Goal: Information Seeking & Learning: Learn about a topic

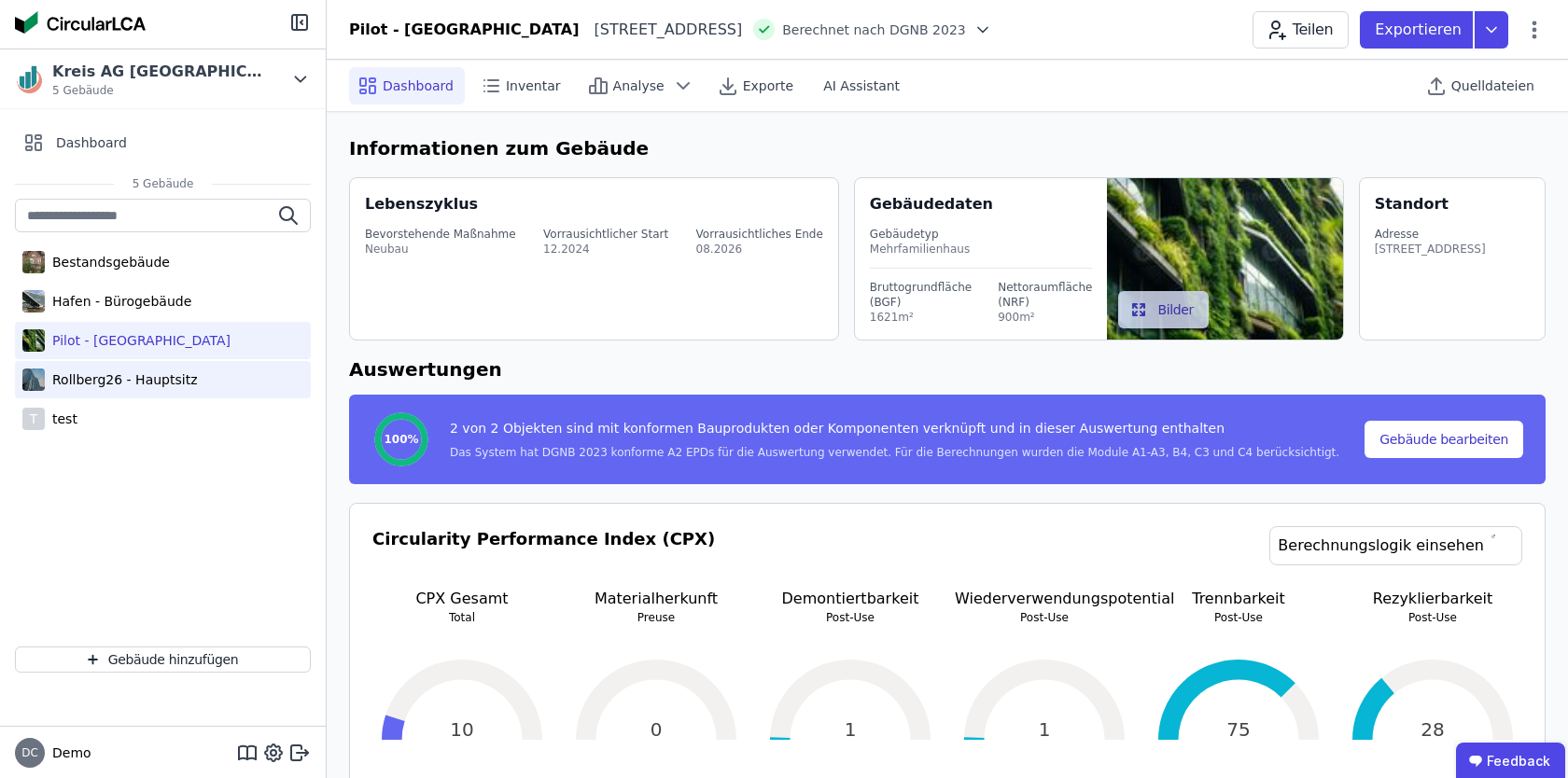
click at [178, 390] on div "Rollberg26 - Hauptsitz" at bounding box center [162, 380] width 296 height 37
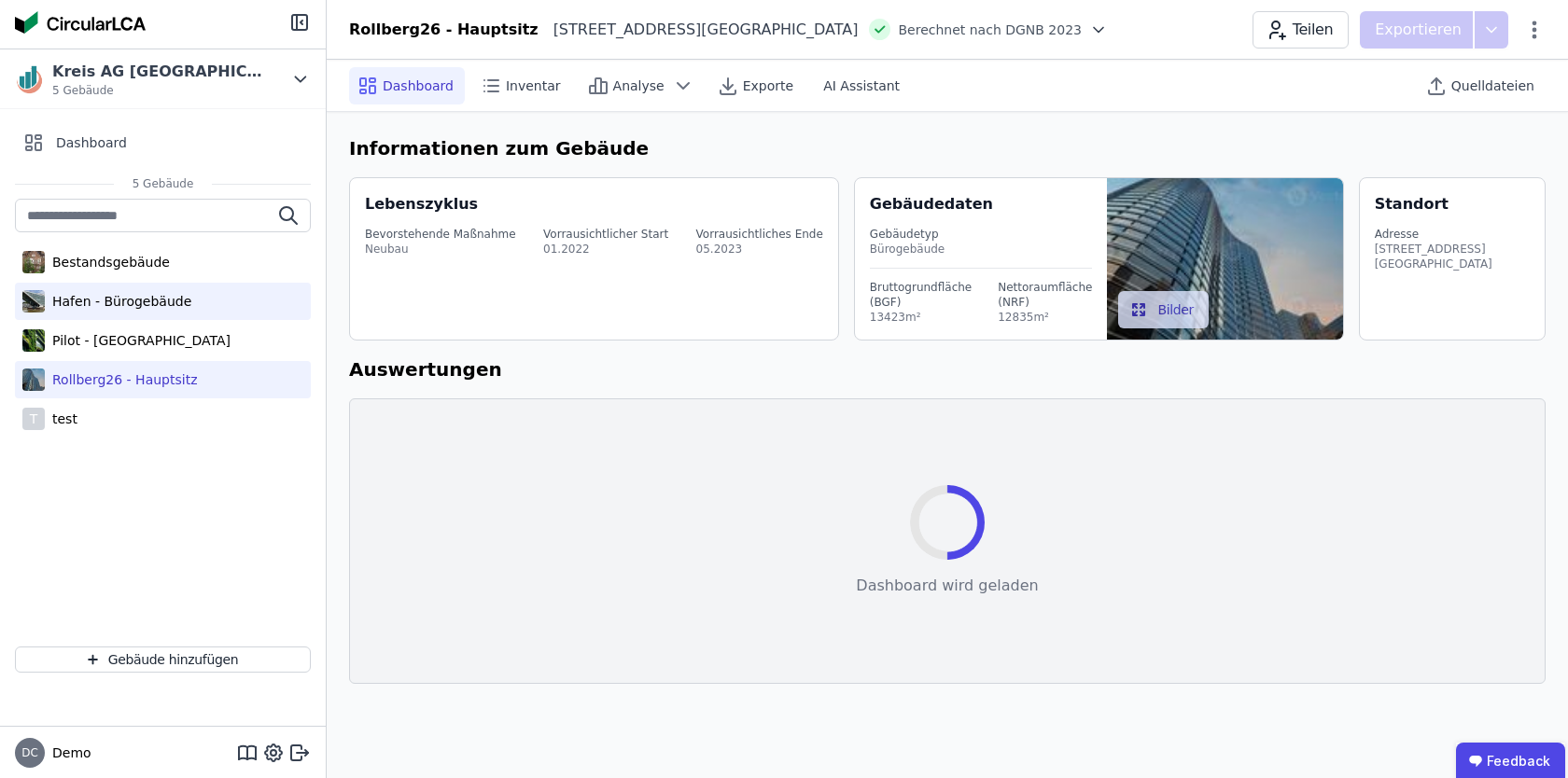
click at [172, 304] on div "Hafen - Bürogebäude" at bounding box center [118, 300] width 147 height 19
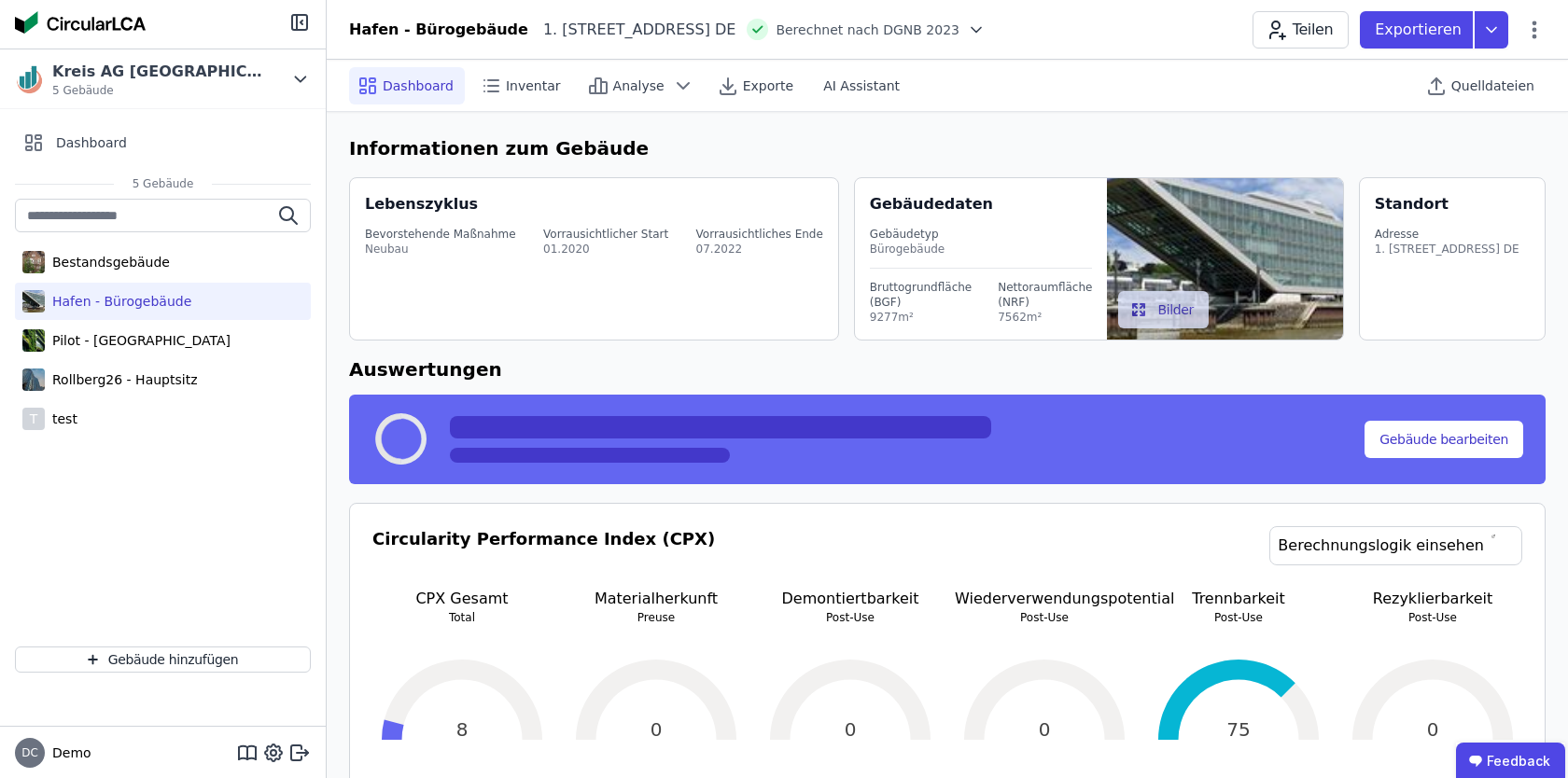
click at [964, 138] on h6 "Informationen zum Gebäude" at bounding box center [947, 148] width 1196 height 28
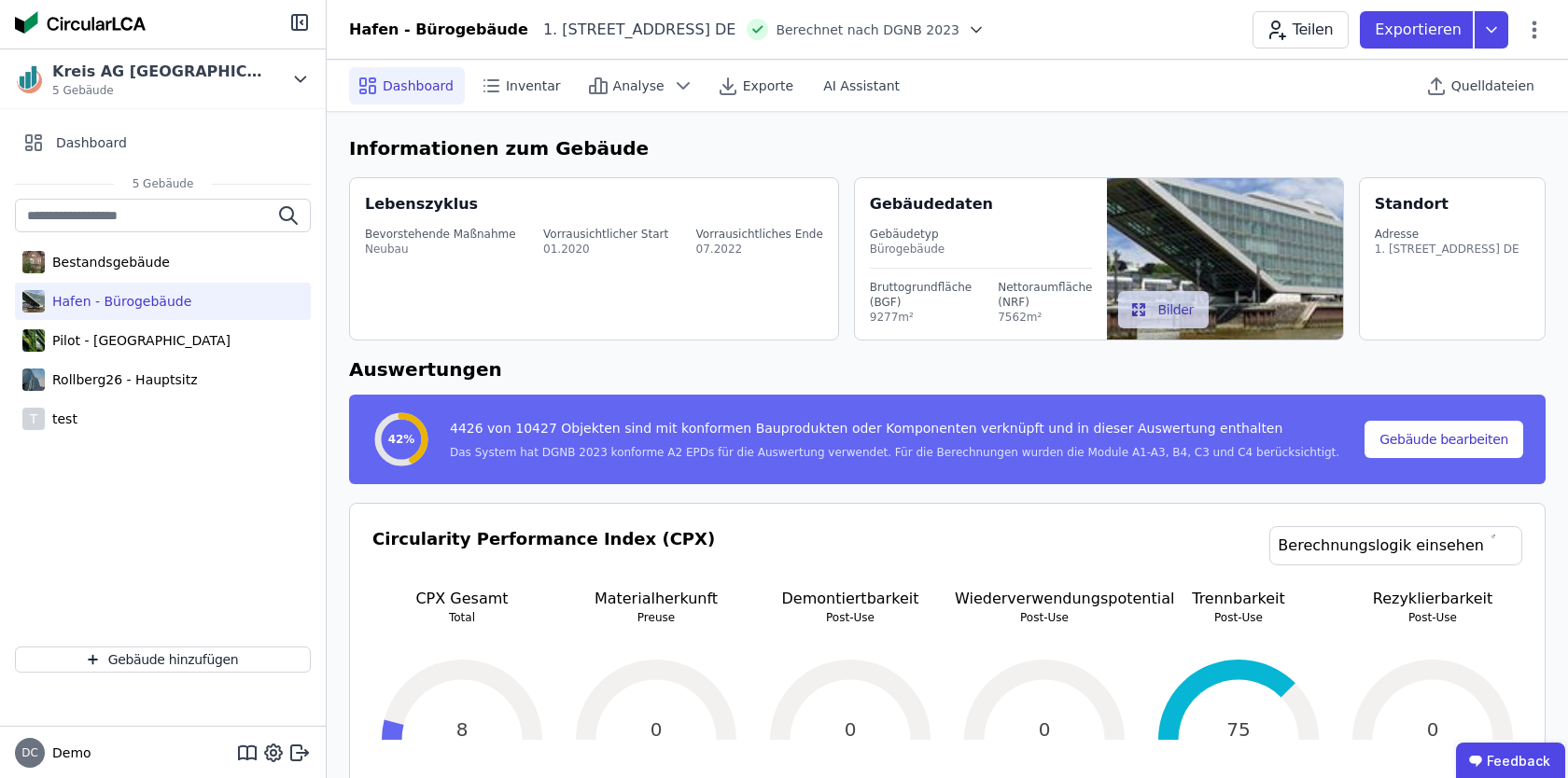
click at [1054, 139] on h6 "Informationen zum Gebäude" at bounding box center [947, 148] width 1196 height 28
